Goal: Book appointment/travel/reservation

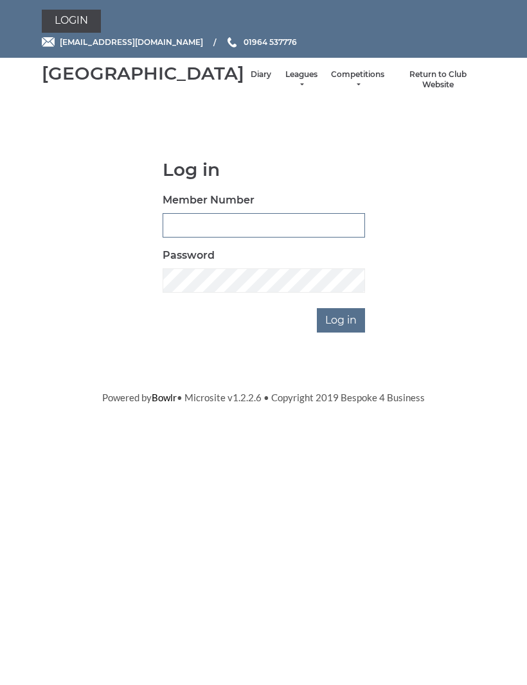
type input "0132"
click at [341, 333] on input "Log in" at bounding box center [341, 320] width 48 height 24
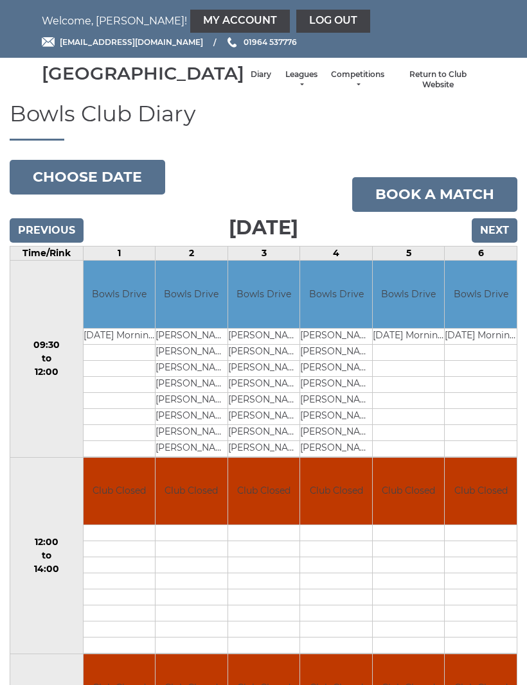
click at [493, 240] on input "Next" at bounding box center [494, 230] width 46 height 24
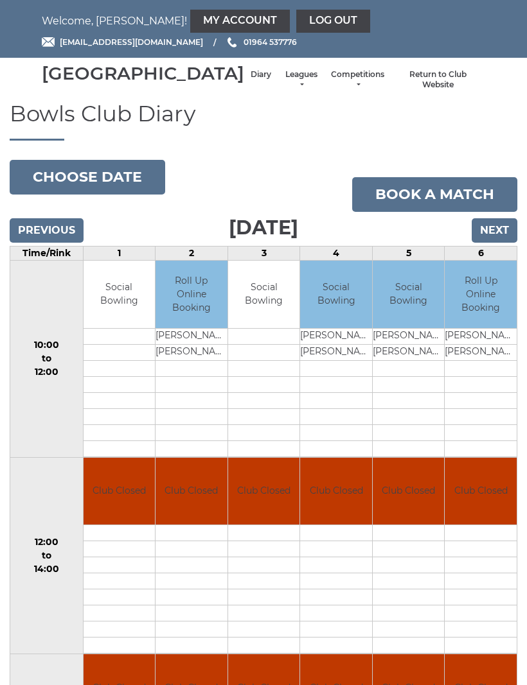
click at [493, 243] on input "Next" at bounding box center [494, 230] width 46 height 24
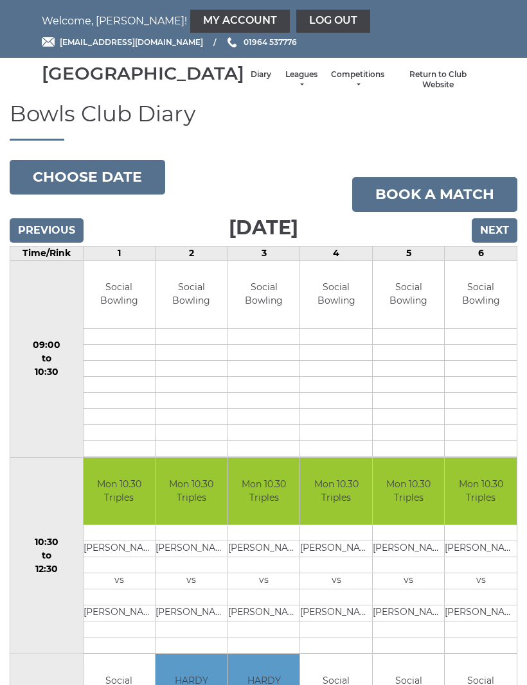
click at [494, 243] on input "Next" at bounding box center [494, 230] width 46 height 24
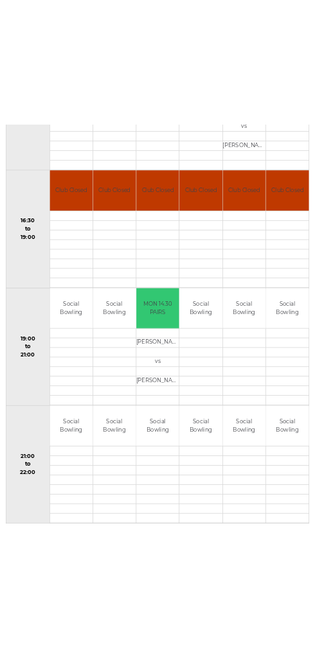
scroll to position [971, 0]
